Goal: Task Accomplishment & Management: Complete application form

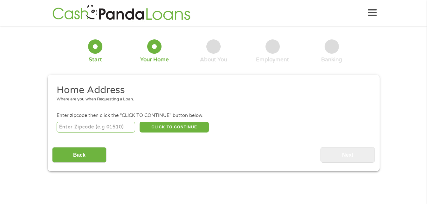
click at [93, 128] on input "number" at bounding box center [96, 127] width 79 height 11
type input "78410"
click at [171, 129] on button "CLICK TO CONTINUE" at bounding box center [174, 127] width 69 height 11
type input "78410"
type input "[DATE]"
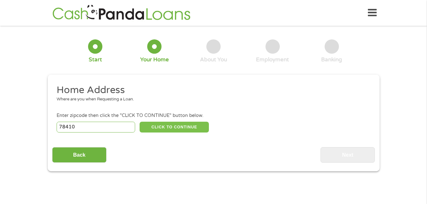
select select "[US_STATE]"
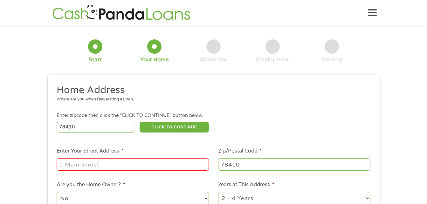
click at [89, 167] on input "Enter Your Street Address *" at bounding box center [133, 164] width 152 height 12
type input "[STREET_ADDRESS]"
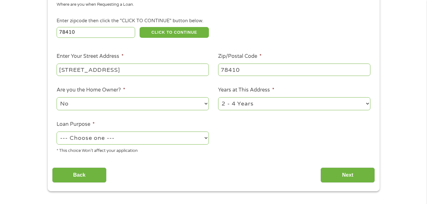
scroll to position [95, 0]
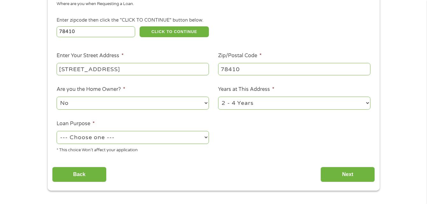
click at [99, 140] on select "--- Choose one --- Pay Bills Debt Consolidation Home Improvement Major Purchase…" at bounding box center [133, 137] width 152 height 13
select select "paybills"
click at [57, 131] on select "--- Choose one --- Pay Bills Debt Consolidation Home Improvement Major Purchase…" at bounding box center [133, 137] width 152 height 13
click at [151, 71] on input "[STREET_ADDRESS]" at bounding box center [133, 69] width 152 height 12
type input "[STREET_ADDRESS]"
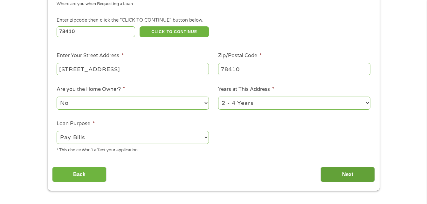
click at [337, 176] on input "Next" at bounding box center [347, 175] width 54 height 16
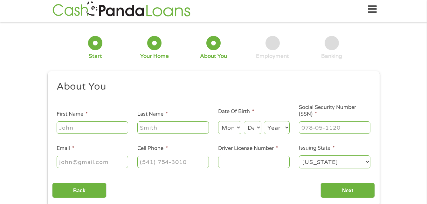
scroll to position [0, 0]
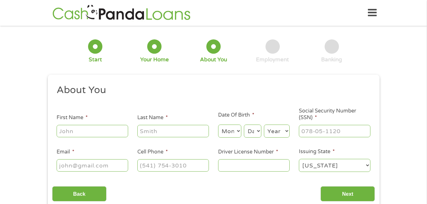
click at [91, 130] on input "First Name *" at bounding box center [93, 131] width 72 height 12
type input "[PERSON_NAME]"
select select "6"
select select "4"
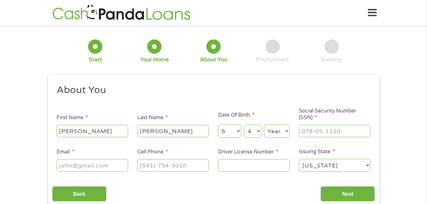
select select "1975"
type input "[EMAIL_ADDRESS][DOMAIN_NAME]"
type input "[PHONE_NUMBER]"
click at [327, 132] on input "___-__-____" at bounding box center [335, 131] width 72 height 12
type input "225-37-7877"
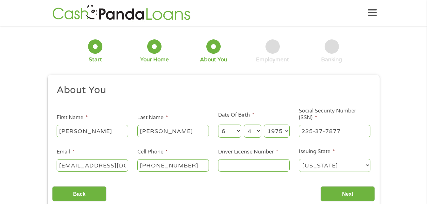
click at [203, 166] on input "[PHONE_NUMBER]" at bounding box center [173, 165] width 72 height 12
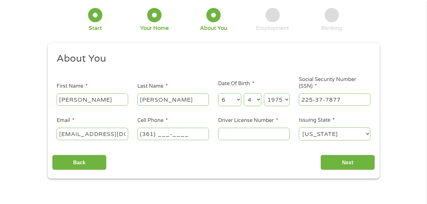
scroll to position [32, 0]
type input "[PHONE_NUMBER]"
click at [258, 132] on input "Driver License Number *" at bounding box center [254, 133] width 72 height 12
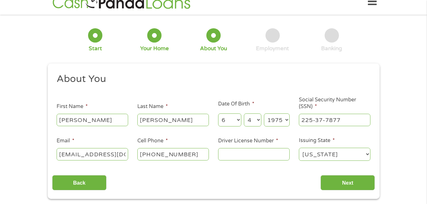
scroll to position [0, 0]
